Goal: Task Accomplishment & Management: Manage account settings

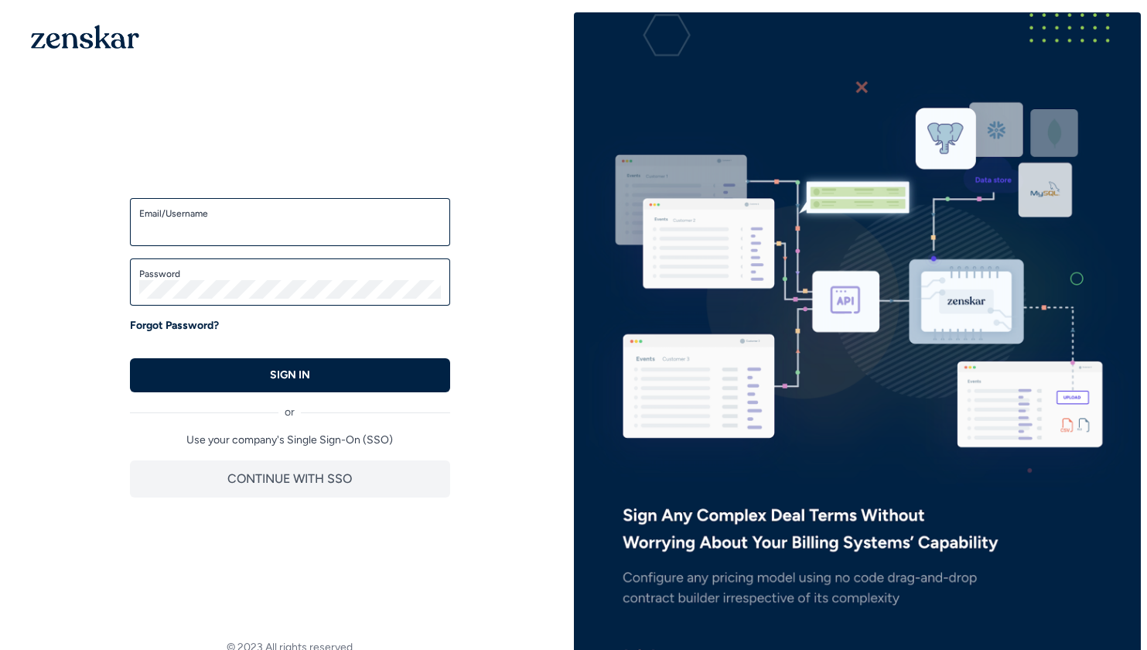
type input "**********"
click at [284, 374] on p "SIGN IN" at bounding box center [290, 374] width 40 height 15
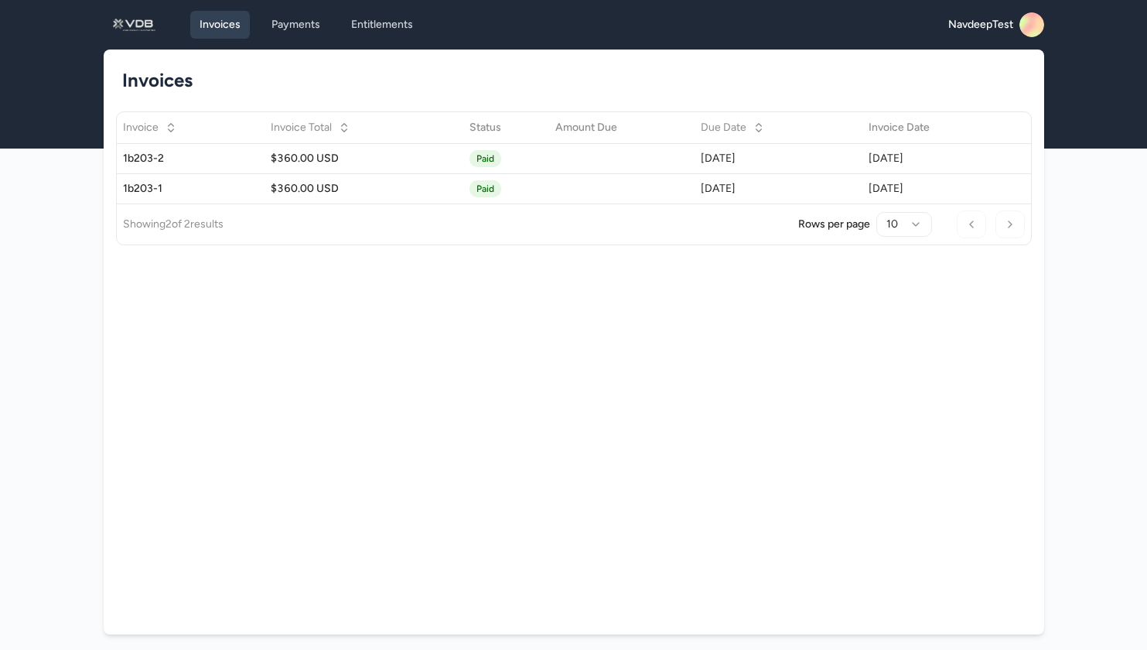
click at [1078, 355] on main "Invoices Invoice Invoice Total Status Amount Due Due Date Invoice Date 1b203-2 …" at bounding box center [573, 361] width 1147 height 622
click at [306, 29] on link "Payments" at bounding box center [295, 25] width 67 height 28
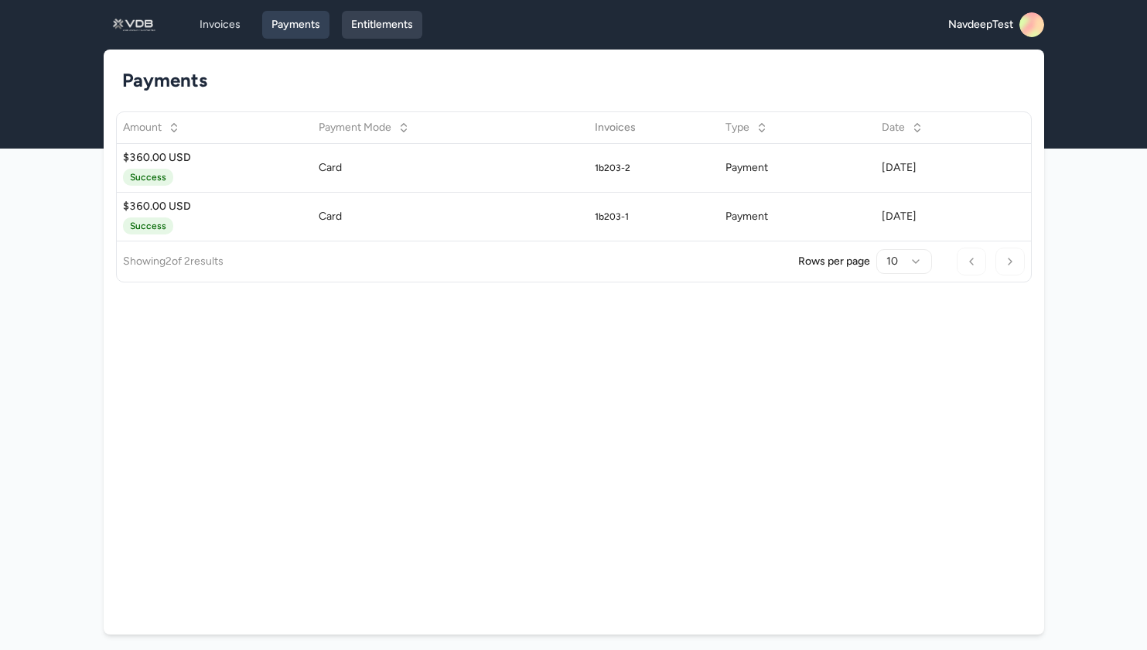
click at [367, 28] on link "Entitlements" at bounding box center [382, 25] width 80 height 28
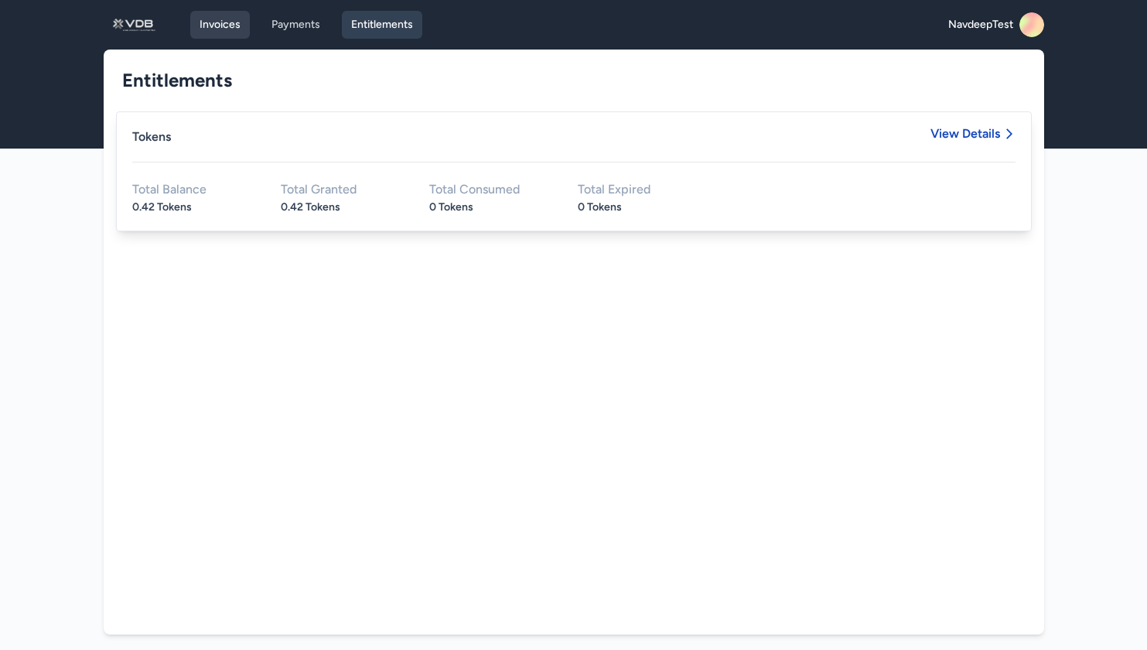
click at [228, 26] on link "Invoices" at bounding box center [220, 25] width 60 height 28
